Goal: Task Accomplishment & Management: Manage account settings

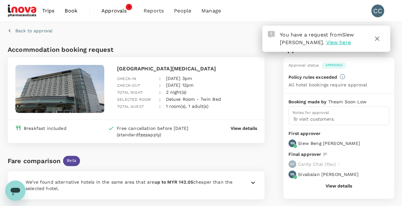
click at [117, 10] on span "Approvals" at bounding box center [117, 11] width 32 height 8
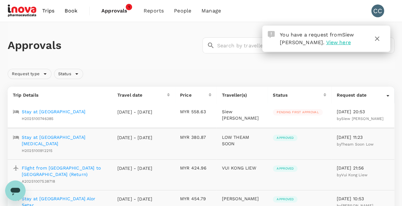
click at [53, 112] on p "Stay at [GEOGRAPHIC_DATA]" at bounding box center [54, 111] width 64 height 6
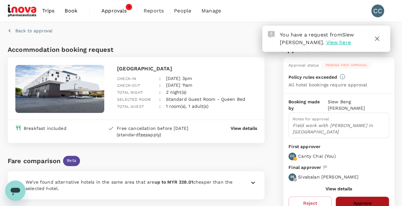
click at [360, 196] on button "Approve" at bounding box center [362, 202] width 54 height 13
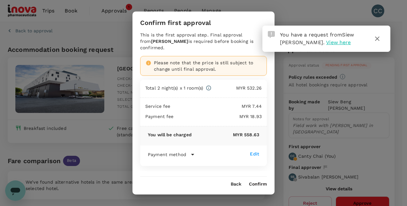
click at [260, 182] on button "Confirm" at bounding box center [258, 184] width 18 height 5
